Goal: Contribute content: Contribute content

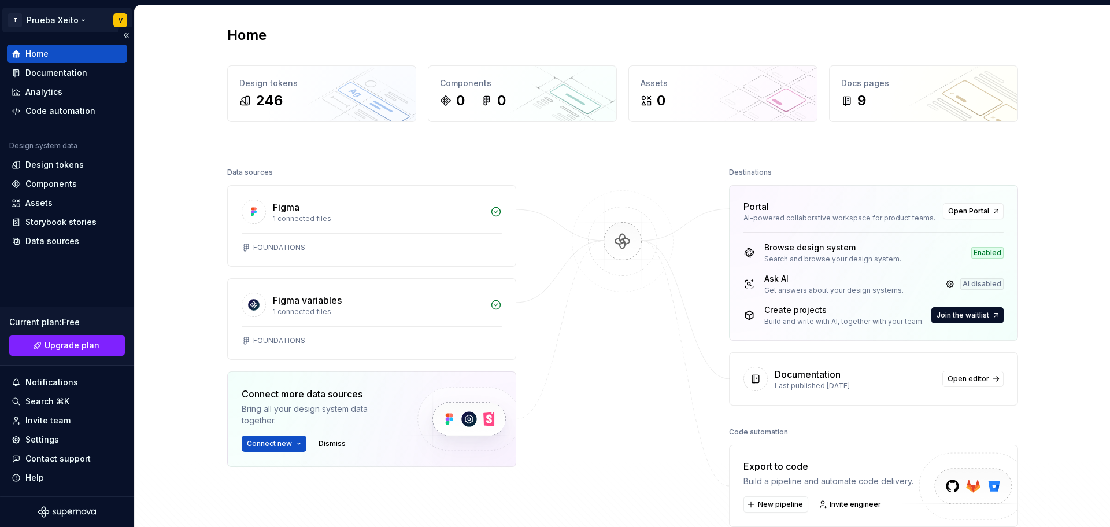
click at [57, 18] on html "T Prueba Xeito V Home Documentation Analytics Code automation Design system dat…" at bounding box center [555, 263] width 1110 height 527
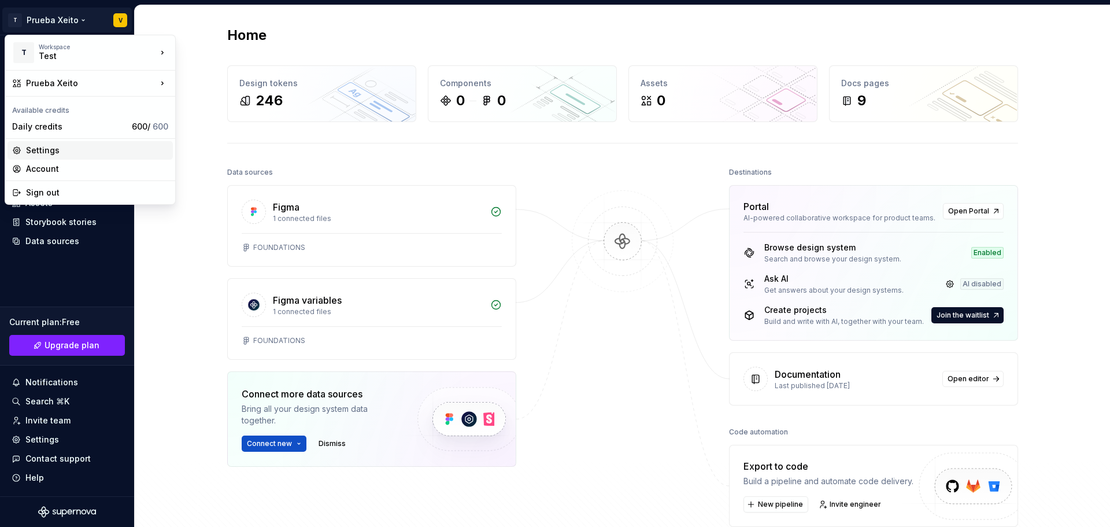
click at [58, 151] on div "Settings" at bounding box center [97, 151] width 142 height 12
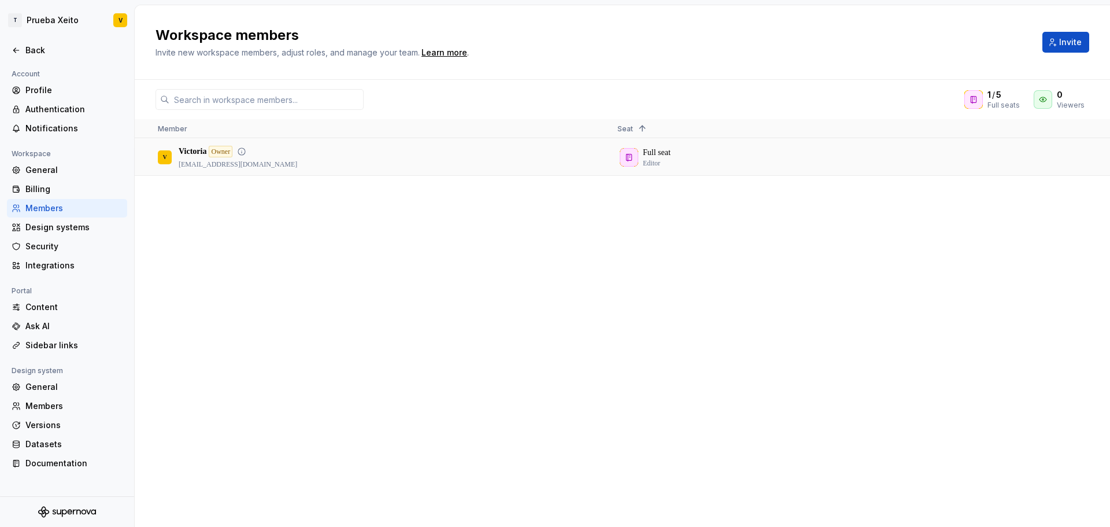
click at [356, 151] on div "V Victoria Owner [EMAIL_ADDRESS][DOMAIN_NAME]" at bounding box center [378, 156] width 441 height 35
click at [226, 152] on div "Owner" at bounding box center [221, 152] width 24 height 12
click at [1069, 46] on span "Invite" at bounding box center [1070, 42] width 23 height 12
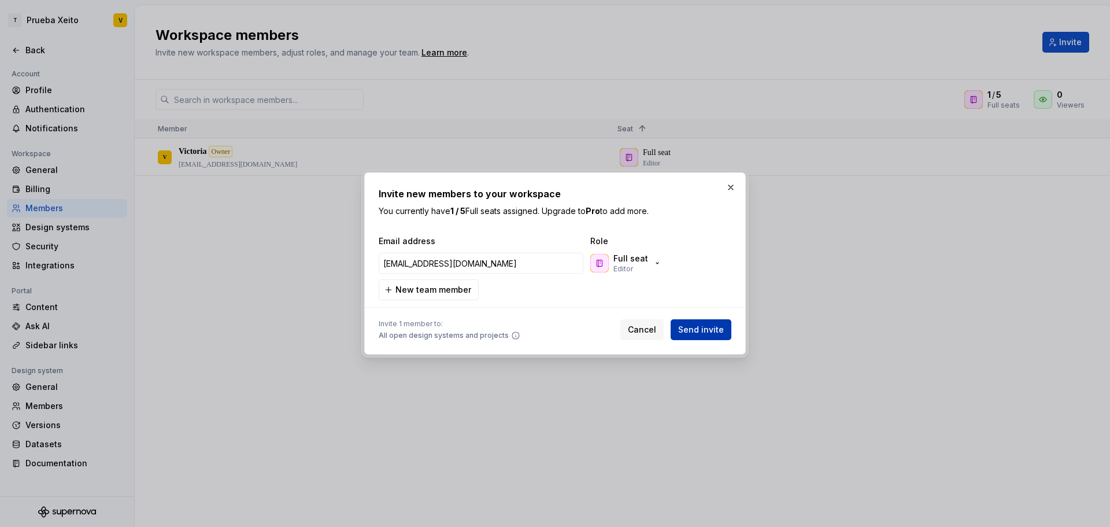
type input "[EMAIL_ADDRESS][DOMAIN_NAME]"
click at [703, 331] on span "Send invite" at bounding box center [701, 330] width 46 height 12
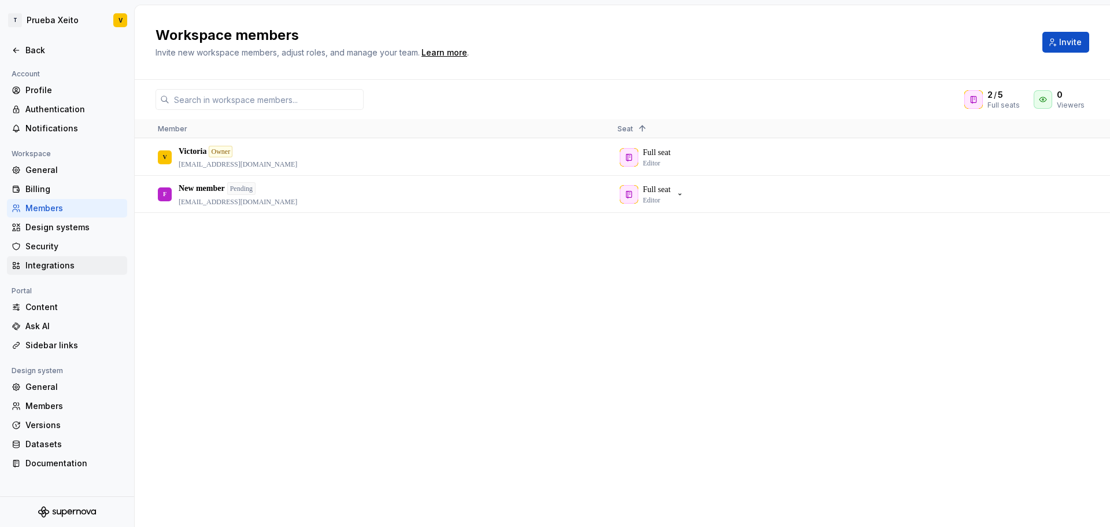
click at [57, 265] on div "Integrations" at bounding box center [73, 266] width 97 height 12
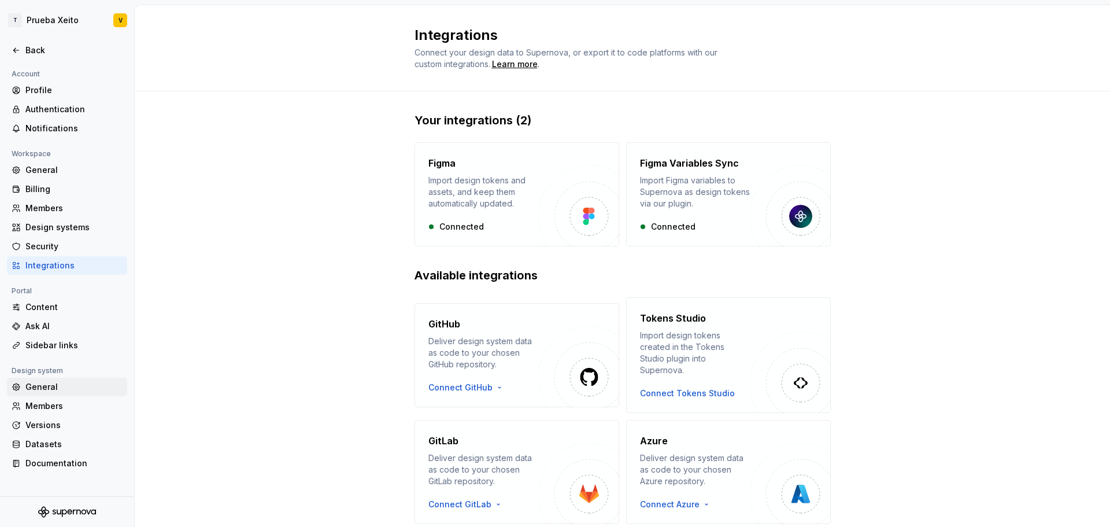
click at [51, 386] on div "General" at bounding box center [73, 387] width 97 height 12
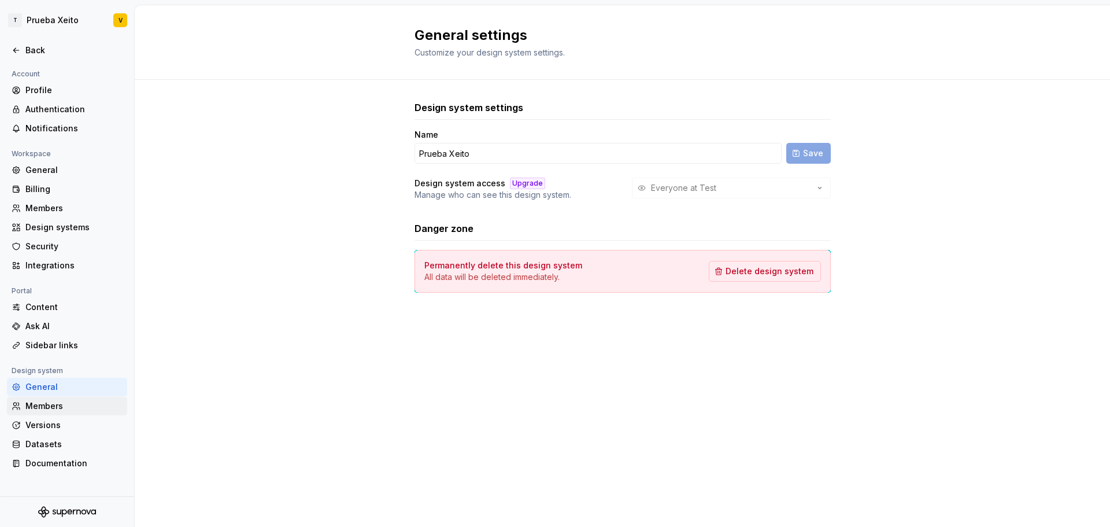
click at [50, 403] on div "Members" at bounding box center [73, 406] width 97 height 12
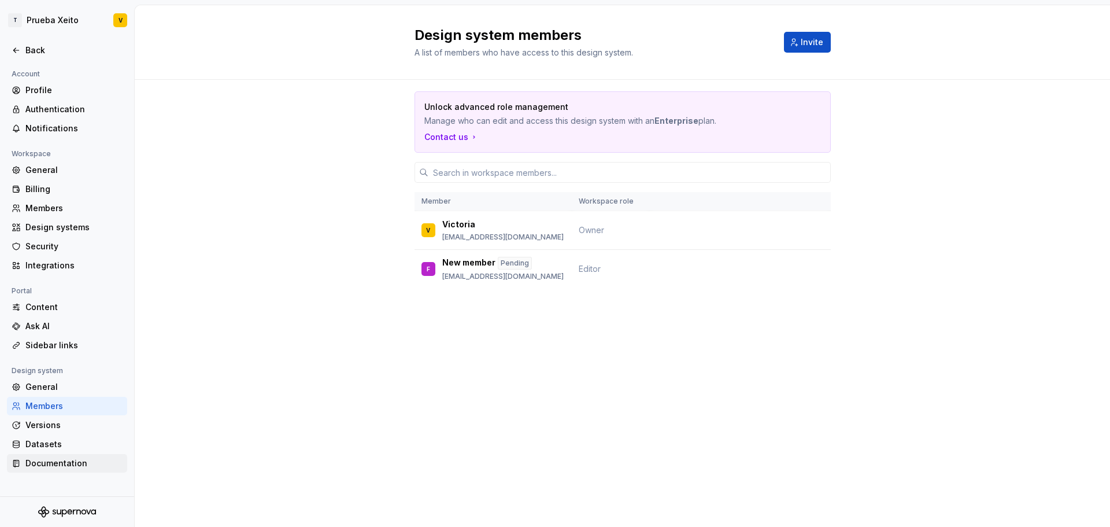
click at [60, 463] on div "Documentation" at bounding box center [73, 463] width 97 height 12
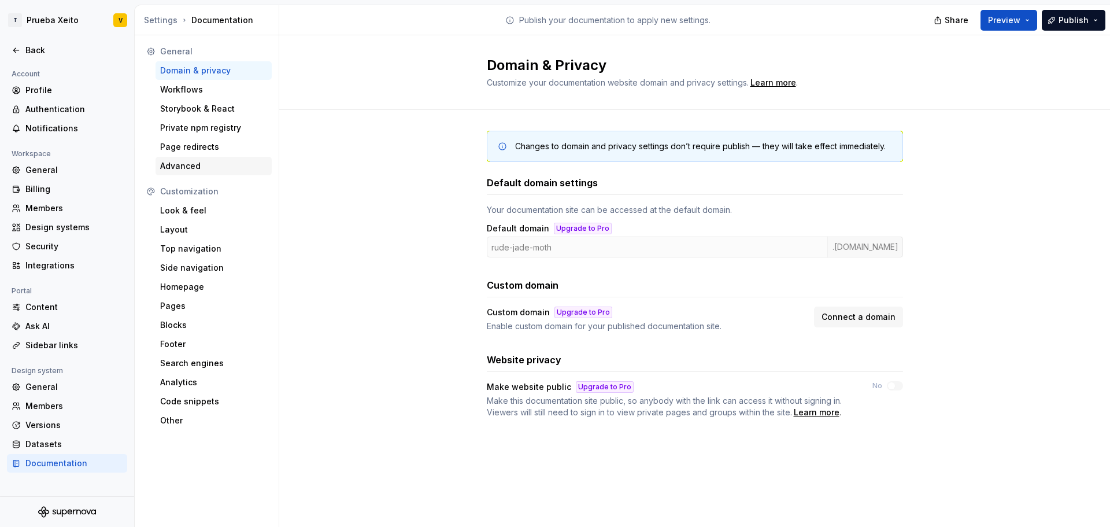
click at [180, 168] on div "Advanced" at bounding box center [213, 166] width 107 height 12
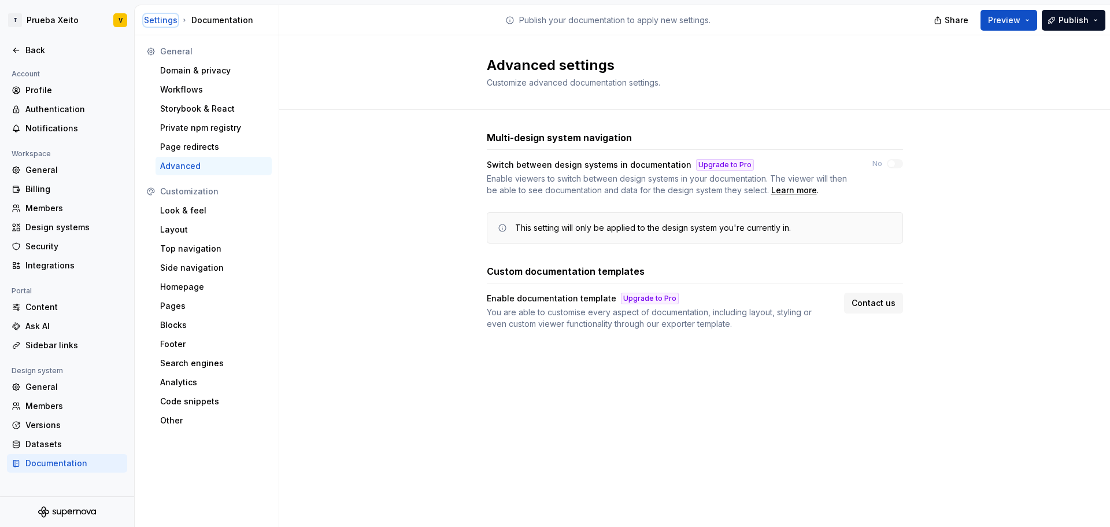
click at [164, 22] on div "Settings" at bounding box center [161, 20] width 34 height 12
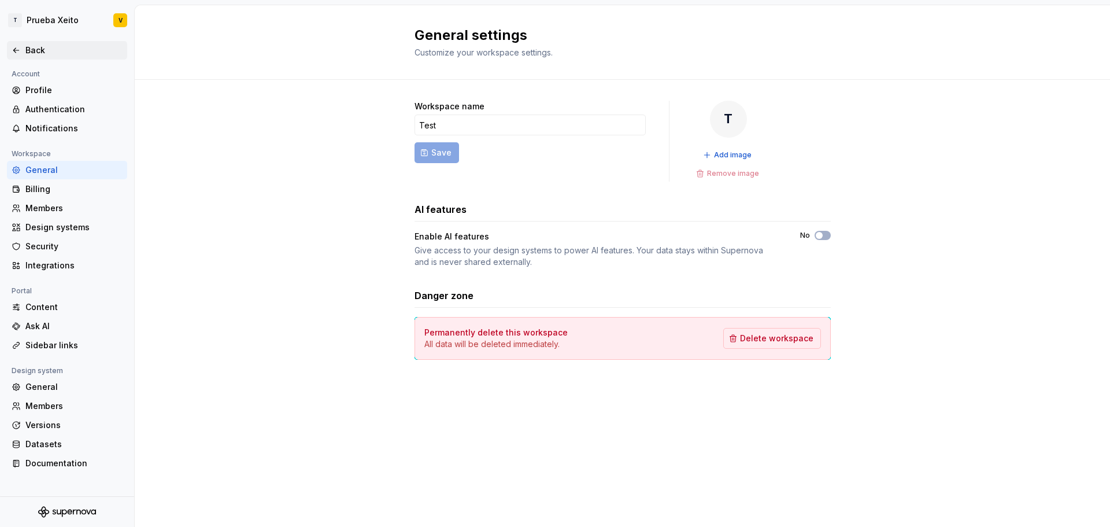
click at [17, 49] on icon at bounding box center [16, 50] width 9 height 9
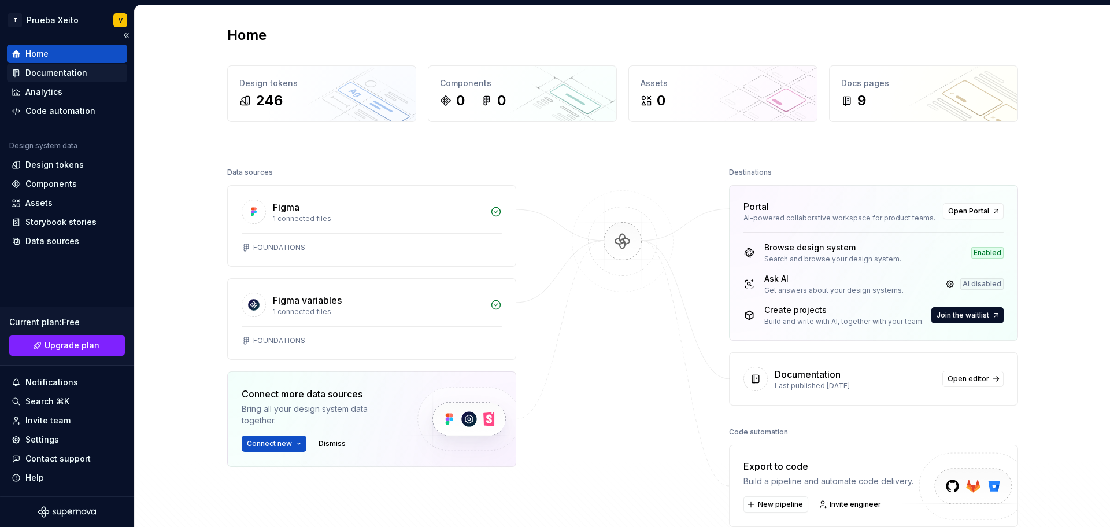
click at [50, 72] on div "Documentation" at bounding box center [56, 73] width 62 height 12
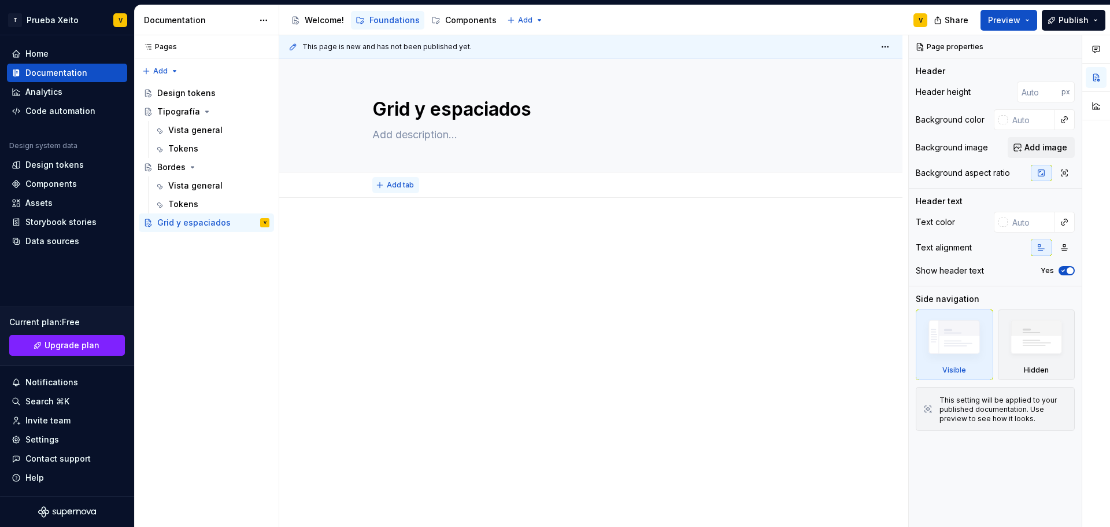
click at [379, 187] on button "Add tab" at bounding box center [395, 185] width 47 height 16
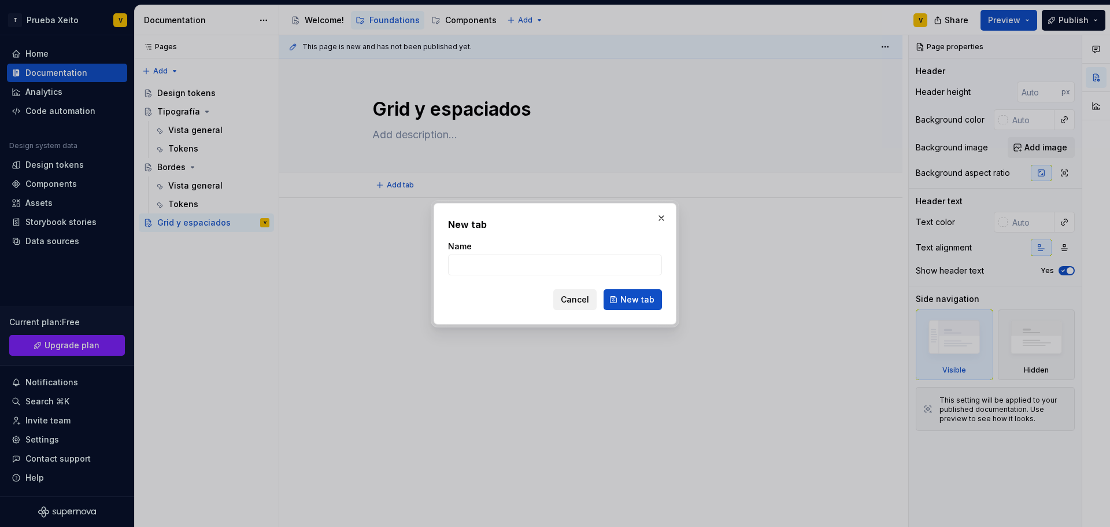
click at [573, 293] on button "Cancel" at bounding box center [574, 299] width 43 height 21
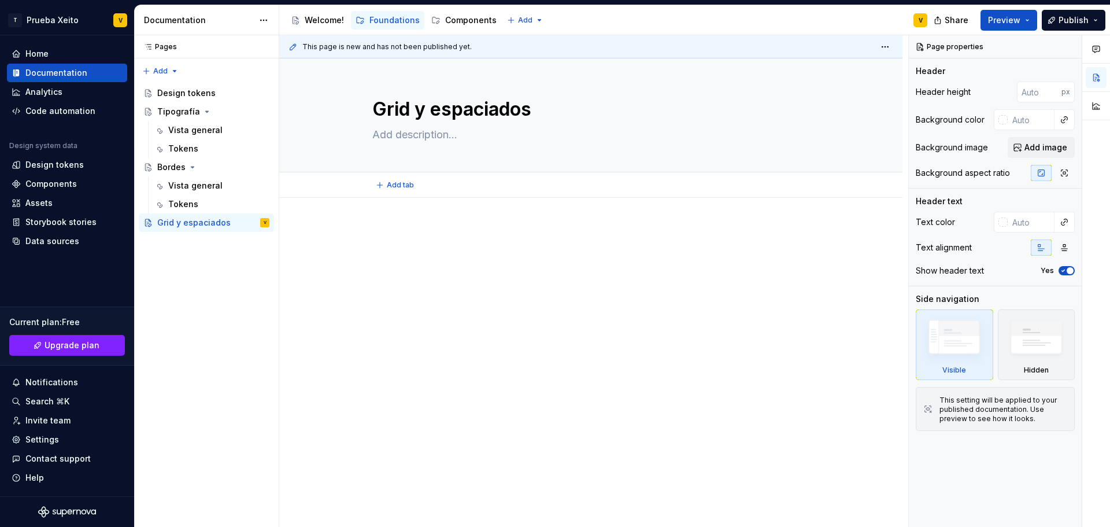
click at [371, 215] on div "This page is new and has not been published yet. Grid y espaciados Edit header …" at bounding box center [593, 281] width 629 height 492
click at [463, 177] on div "Add tab" at bounding box center [590, 185] width 437 height 16
click at [461, 187] on div "Add tab" at bounding box center [590, 185] width 437 height 16
click at [413, 238] on p at bounding box center [590, 232] width 437 height 14
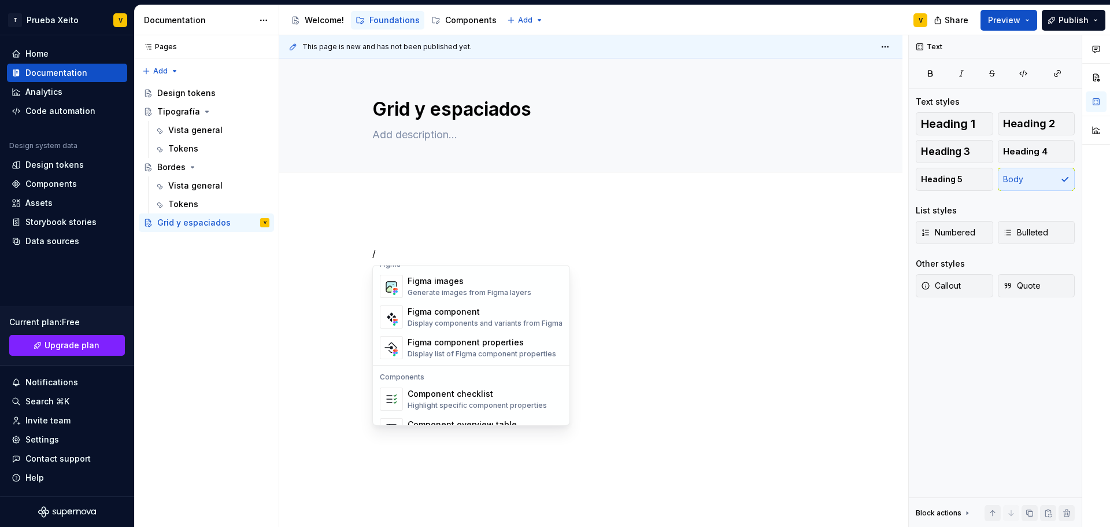
scroll to position [1151, 0]
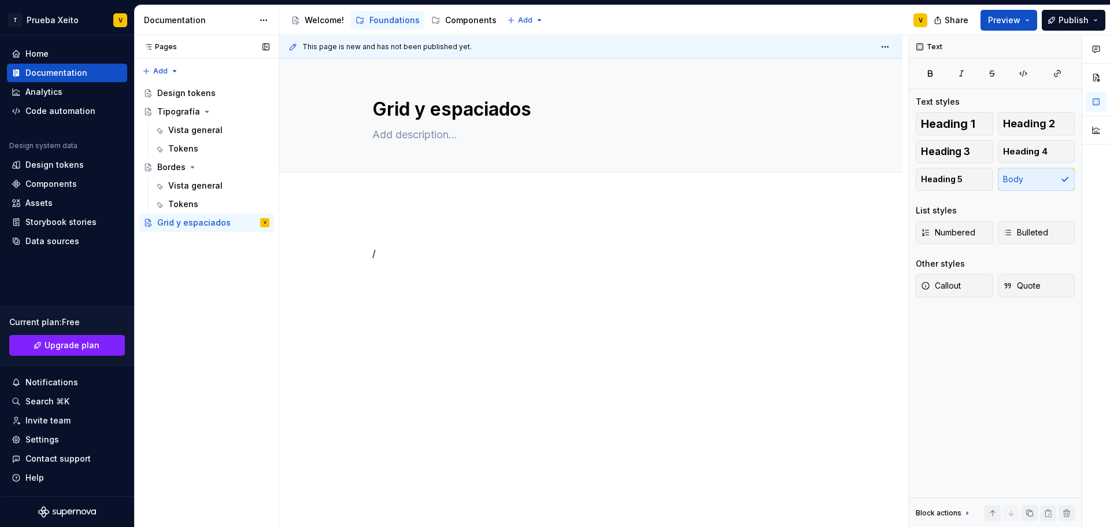
click at [206, 384] on div "Pages Pages Add Accessibility guide for tree Page tree. Navigate the tree with …" at bounding box center [206, 281] width 145 height 492
click at [34, 24] on html "T Prueba Xeito V Home Documentation Analytics Code automation Design system dat…" at bounding box center [555, 263] width 1110 height 527
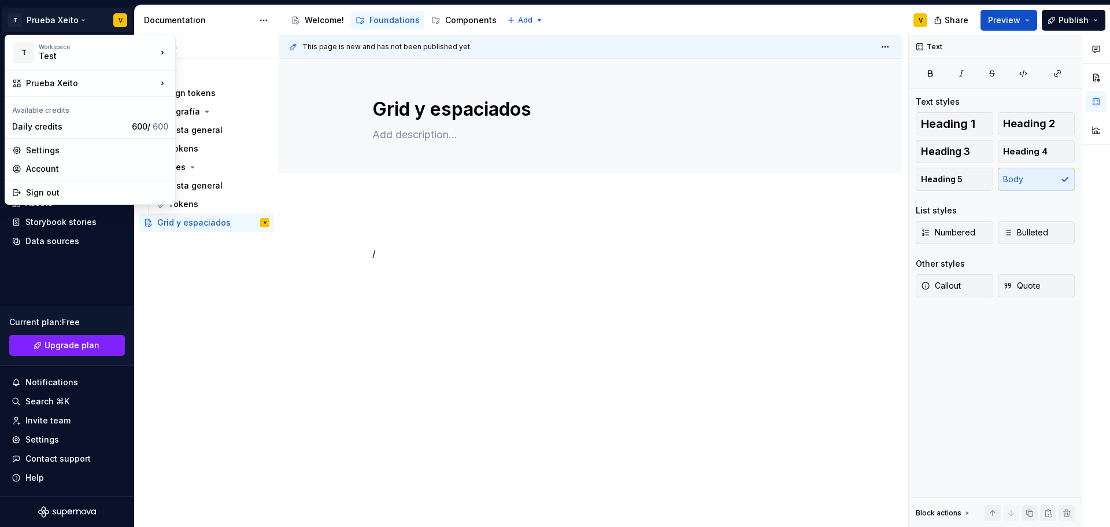
click at [66, 487] on html "T Prueba Xeito V Home Documentation Analytics Code automation Design system dat…" at bounding box center [555, 263] width 1110 height 527
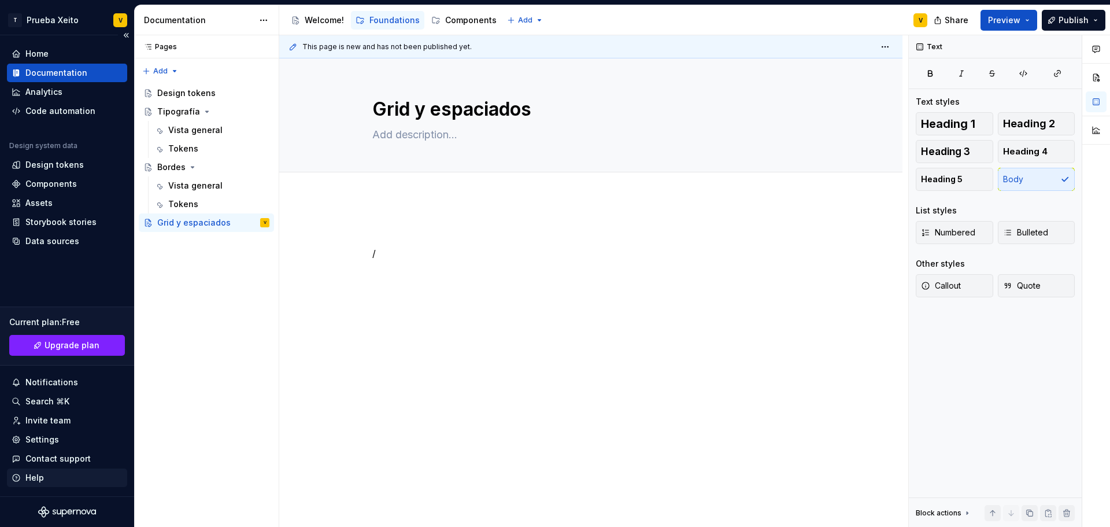
click at [33, 476] on div "Help" at bounding box center [34, 478] width 18 height 12
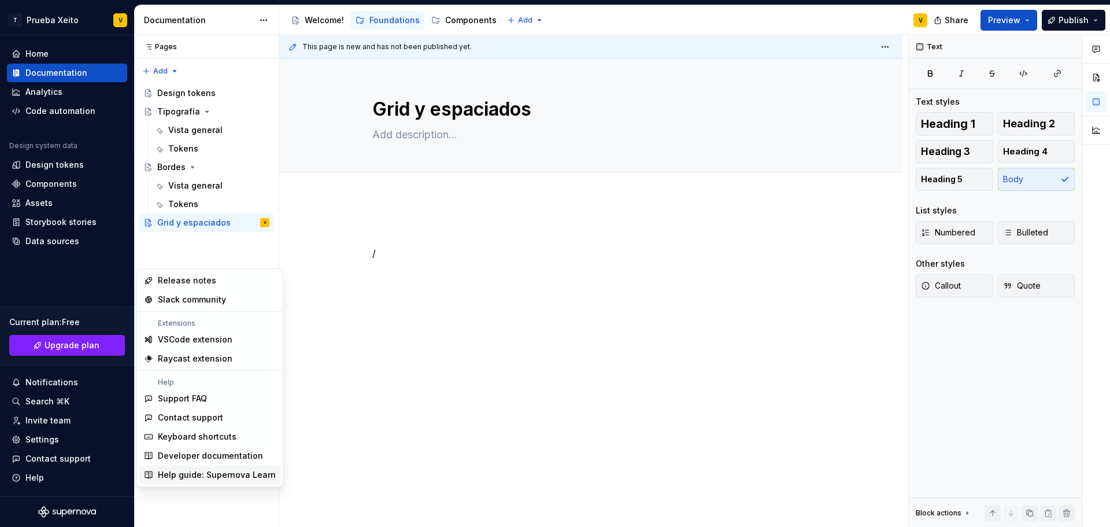
click at [207, 471] on div "Help guide: Supernova Learn" at bounding box center [217, 475] width 118 height 12
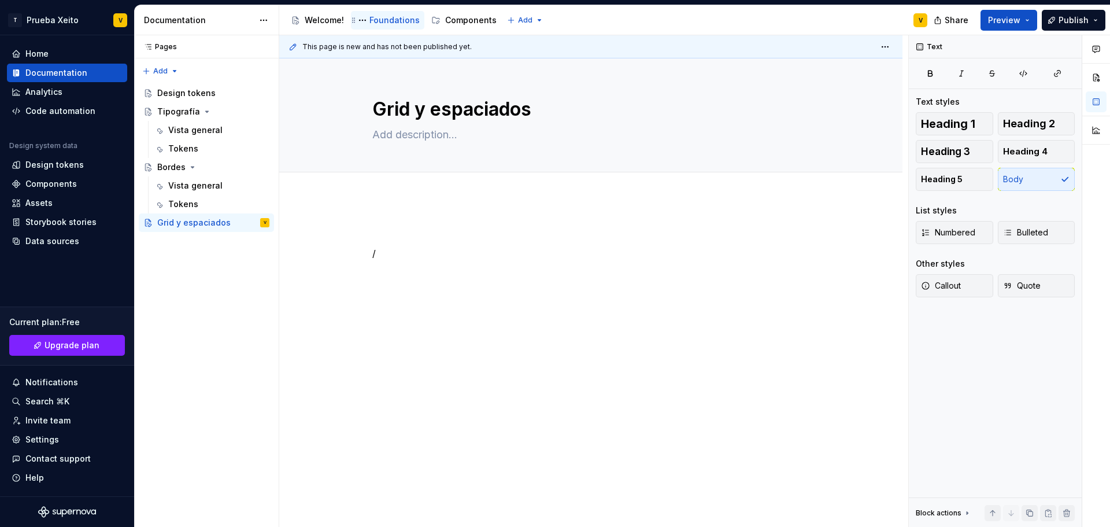
type textarea "*"
